Goal: Transaction & Acquisition: Purchase product/service

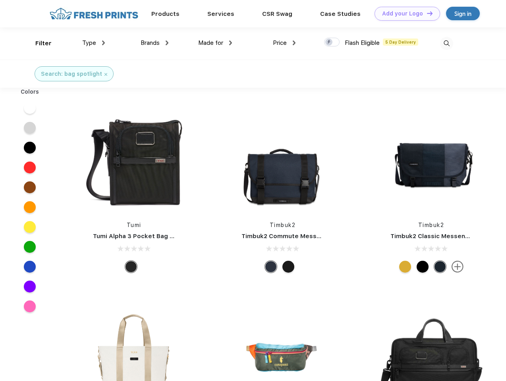
click at [404, 13] on link "Add your Logo Design Tool" at bounding box center [406, 14] width 65 height 14
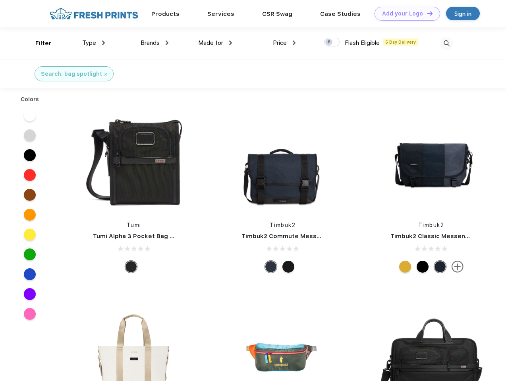
click at [0, 0] on div "Design Tool" at bounding box center [0, 0] width 0 height 0
click at [426, 13] on link "Add your Logo Design Tool" at bounding box center [406, 14] width 65 height 14
click at [38, 43] on div "Filter" at bounding box center [43, 43] width 16 height 9
click at [94, 43] on span "Type" at bounding box center [89, 42] width 14 height 7
click at [154, 43] on span "Brands" at bounding box center [150, 42] width 19 height 7
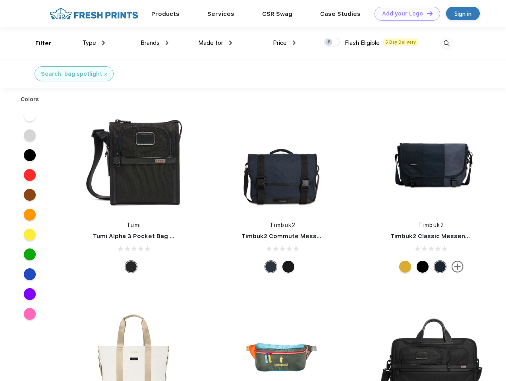
click at [215, 43] on span "Made for" at bounding box center [210, 42] width 25 height 7
click at [284, 43] on span "Price" at bounding box center [280, 42] width 14 height 7
click at [332, 42] on div at bounding box center [331, 42] width 15 height 9
click at [329, 42] on input "checkbox" at bounding box center [326, 39] width 5 height 5
click at [446, 43] on img at bounding box center [446, 43] width 13 height 13
